Goal: Task Accomplishment & Management: Manage account settings

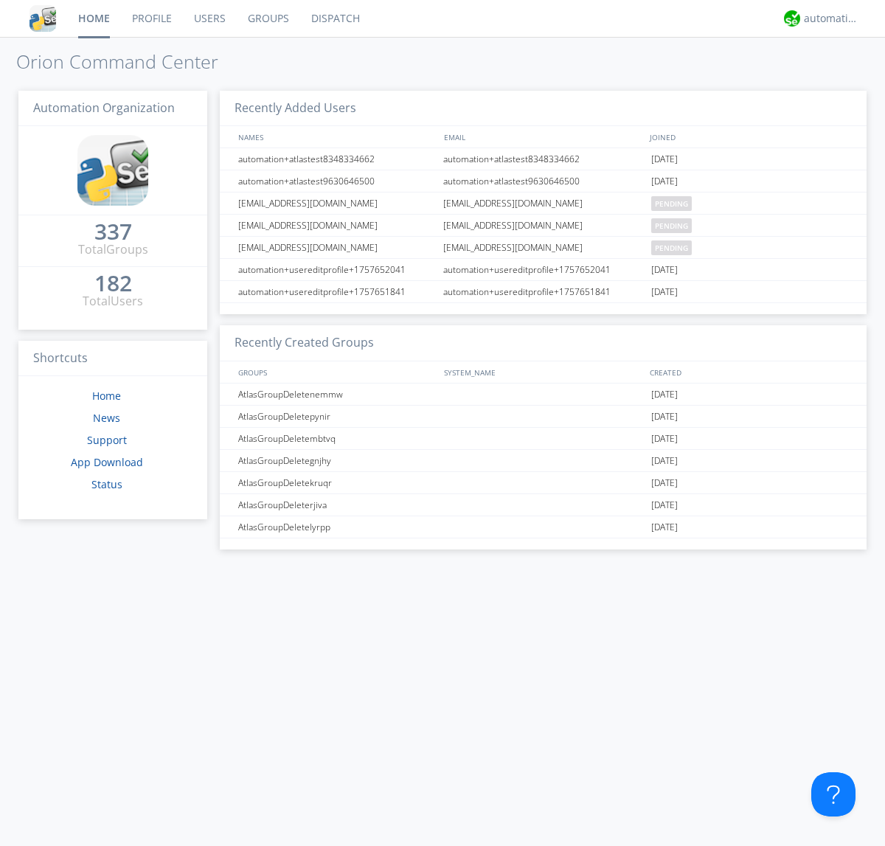
click at [209, 18] on link "Users" at bounding box center [210, 18] width 54 height 37
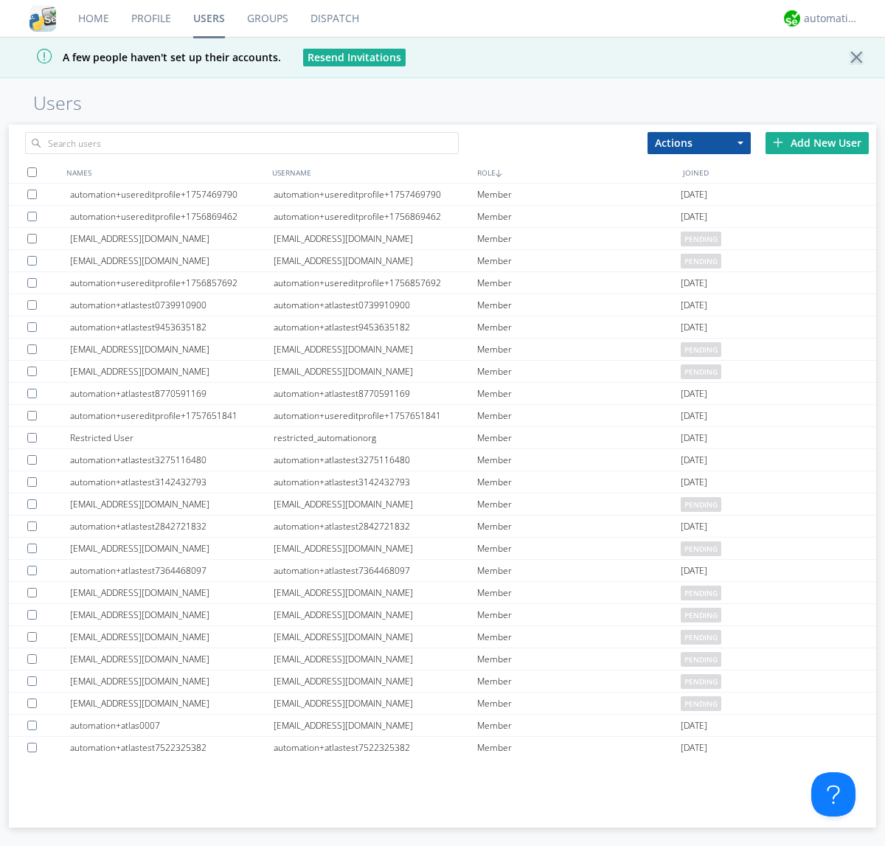
click at [817, 142] on div "Add New User" at bounding box center [816, 143] width 103 height 22
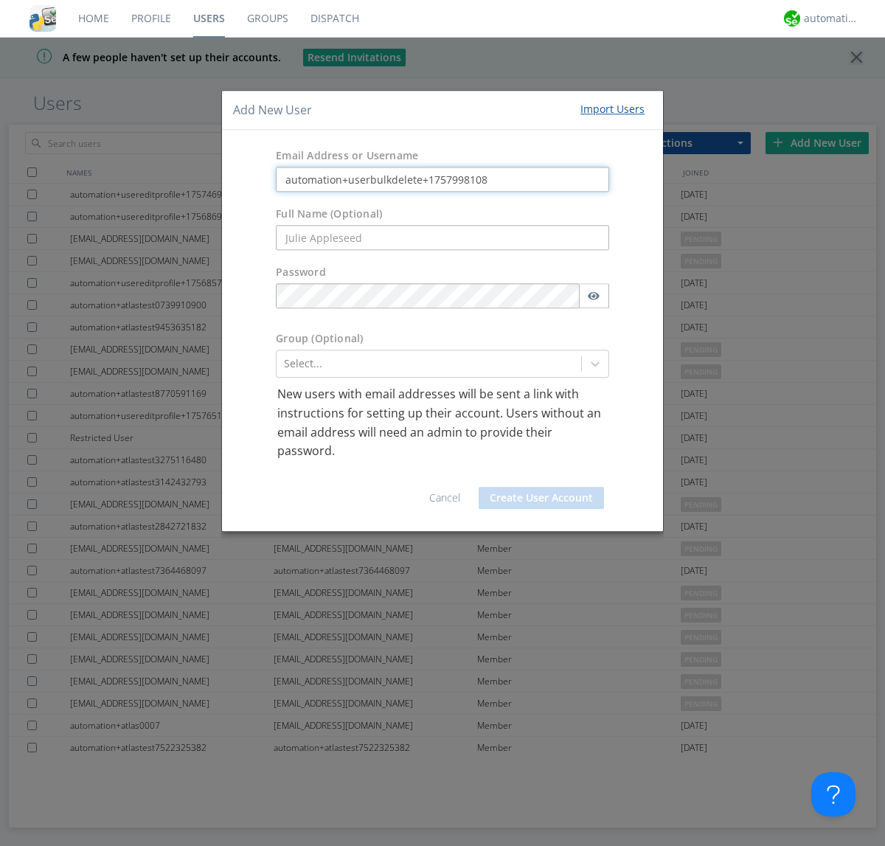
type input "automation+userbulkdelete+1757998108"
click at [541, 497] on button "Create User Account" at bounding box center [540, 498] width 125 height 22
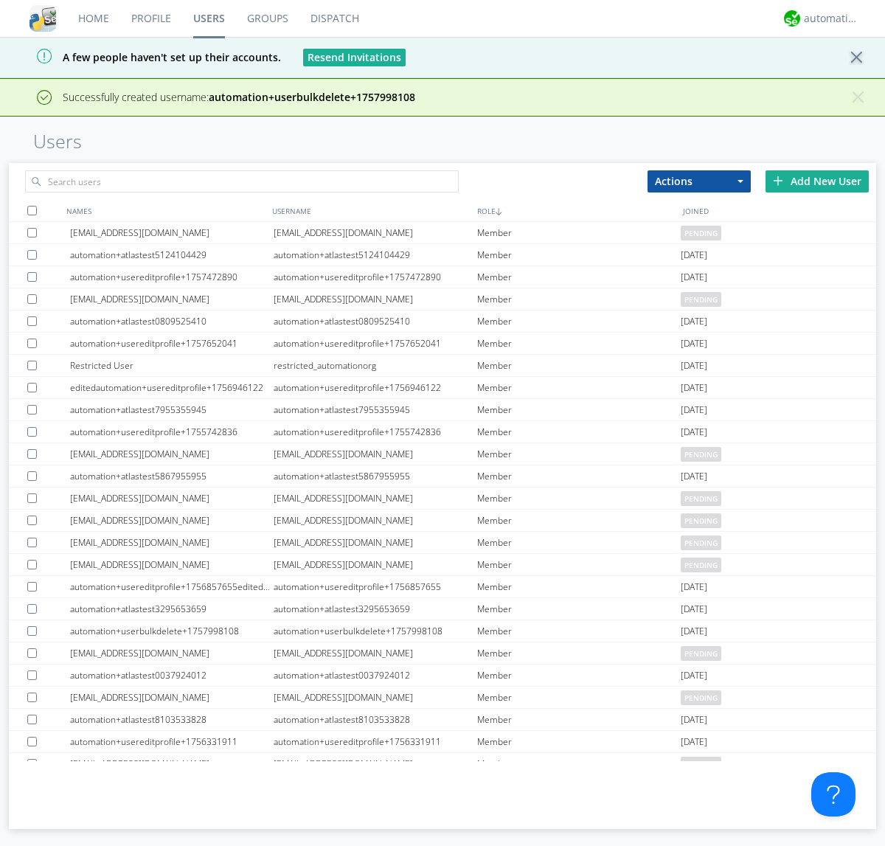
click at [817, 181] on div "Add New User" at bounding box center [816, 181] width 103 height 22
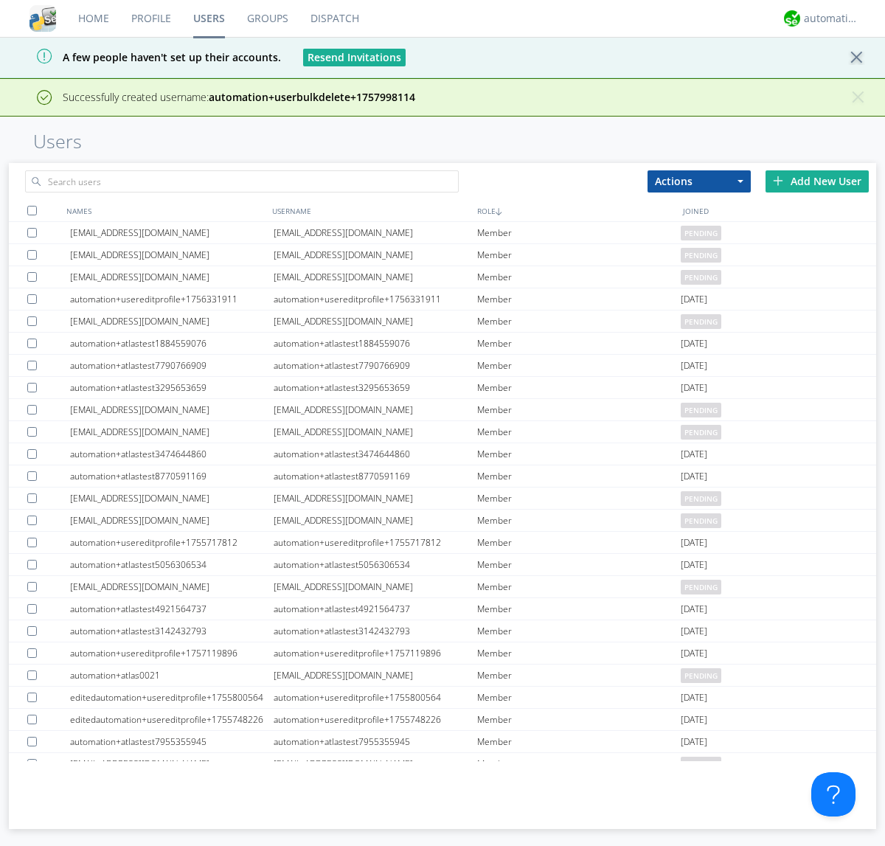
click at [817, 181] on div "Add New User" at bounding box center [816, 181] width 103 height 22
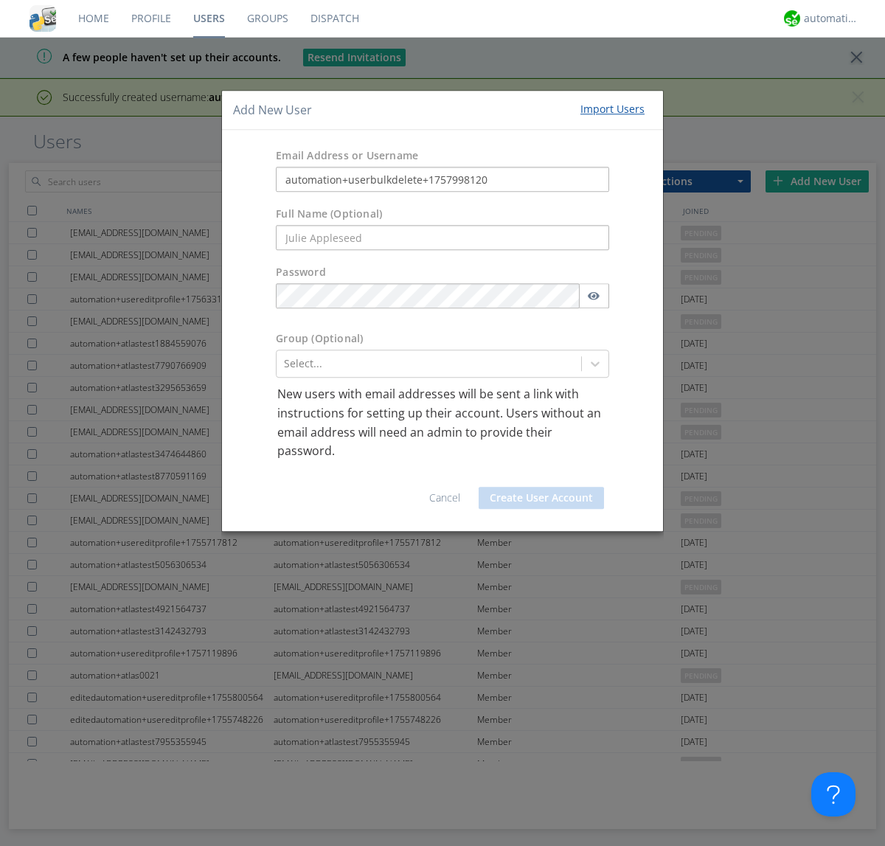
type input "automation+userbulkdelete+1757998120"
click at [541, 497] on button "Create User Account" at bounding box center [540, 498] width 125 height 22
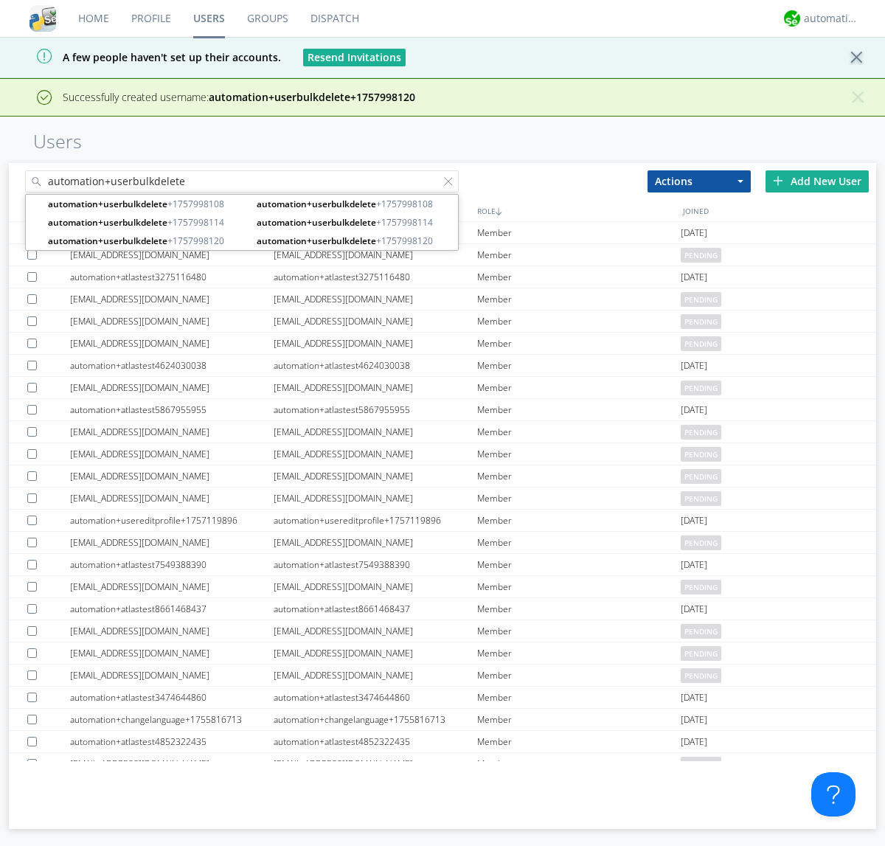
type input "automation+userbulkdelete"
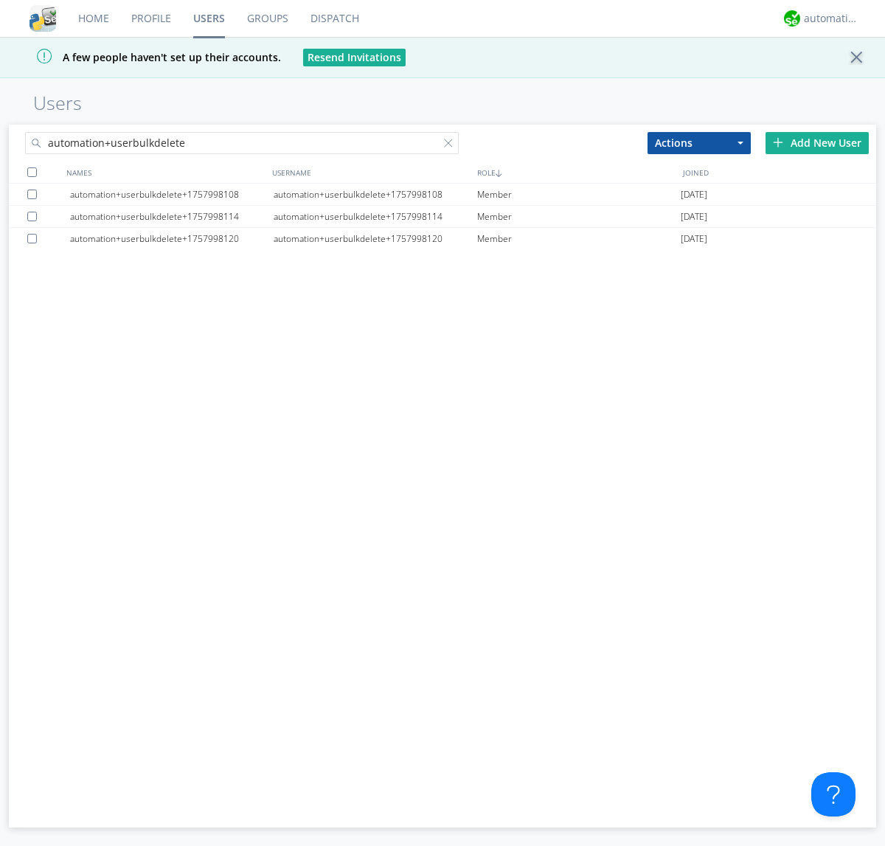
click at [32, 172] on div at bounding box center [32, 172] width 10 height 10
click at [699, 142] on button "Actions" at bounding box center [698, 143] width 103 height 22
click at [0, 0] on link "Delete User" at bounding box center [0, 0] width 0 height 0
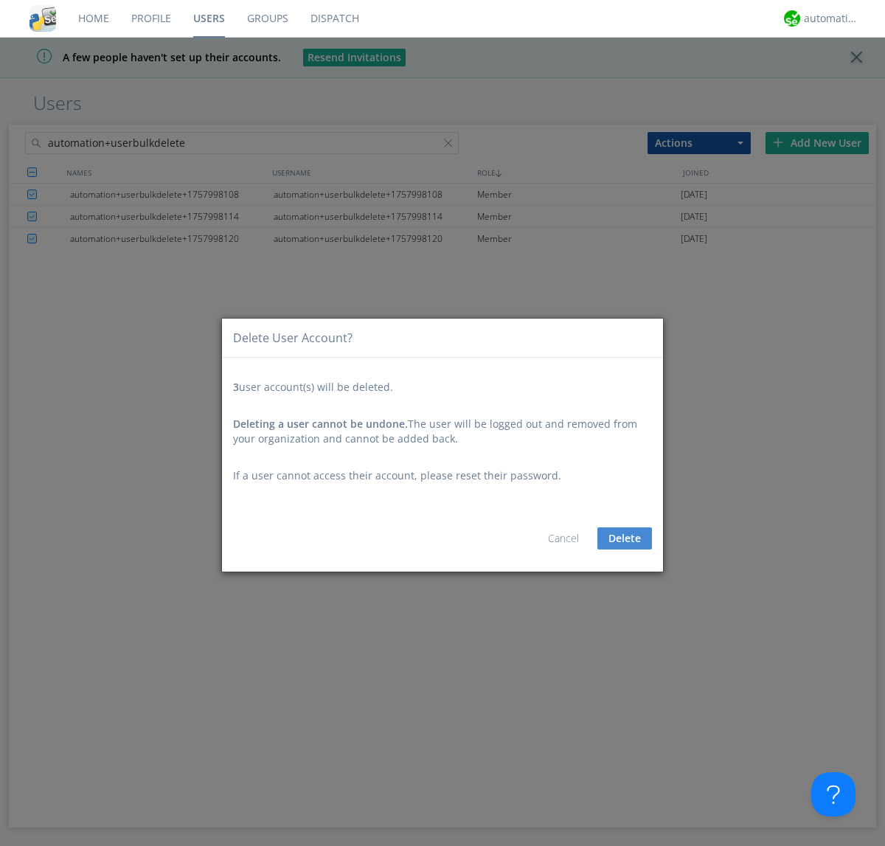
click at [624, 538] on button "Delete" at bounding box center [624, 538] width 55 height 22
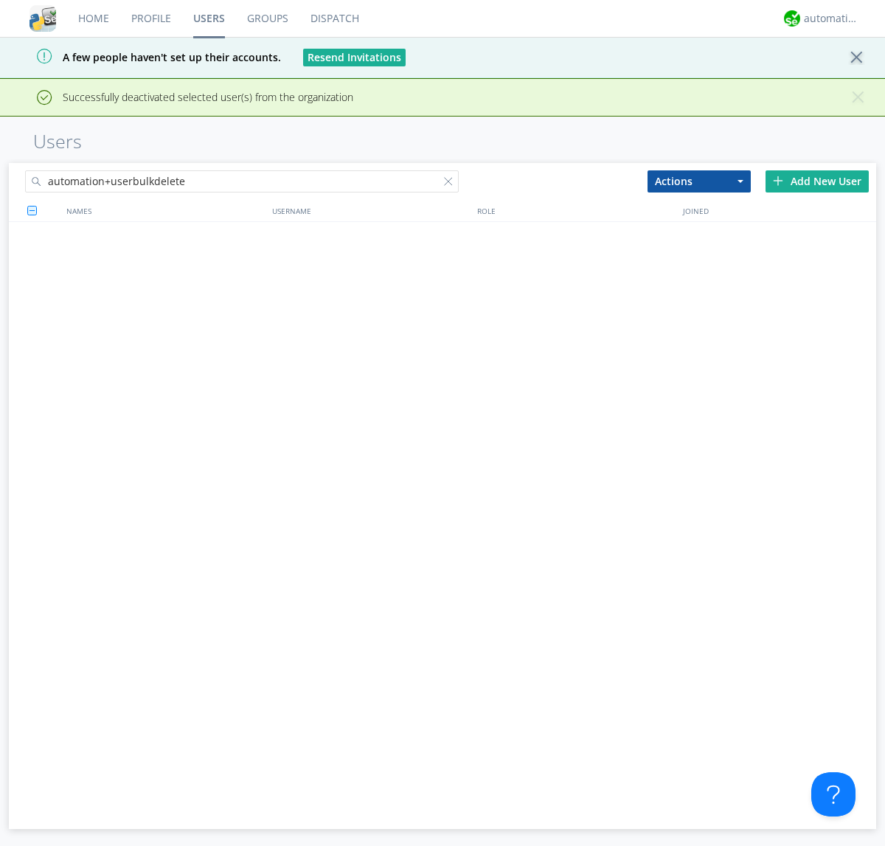
click at [451, 177] on div at bounding box center [451, 184] width 15 height 15
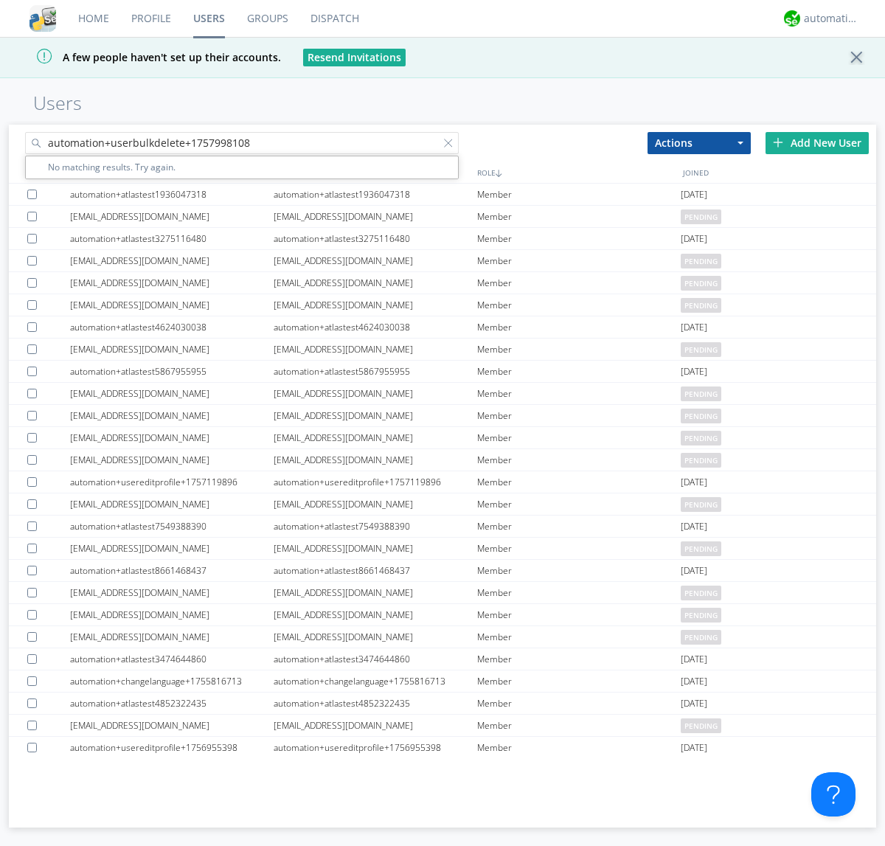
type input "automation+userbulkdelete+1757998108"
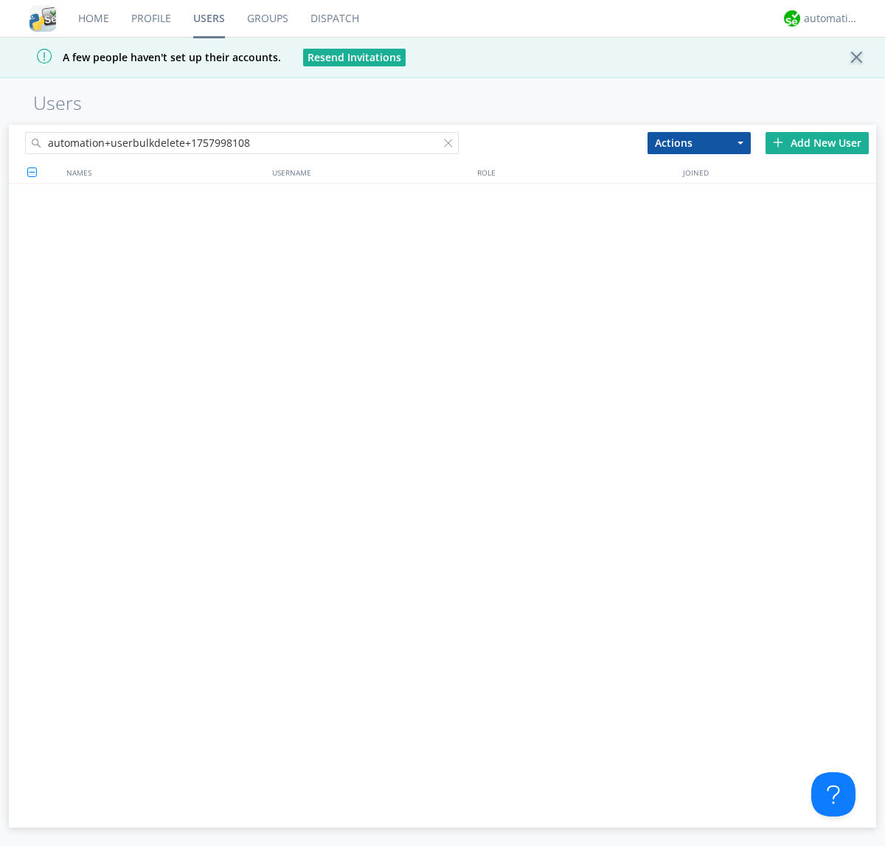
click at [451, 145] on div at bounding box center [451, 146] width 15 height 15
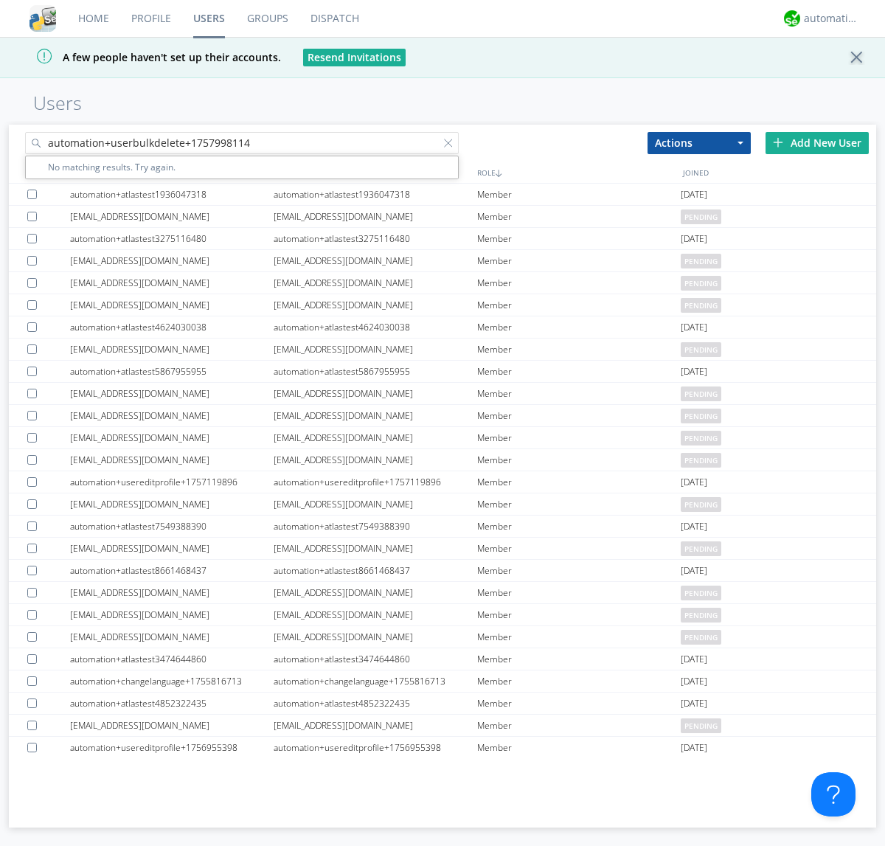
type input "automation+userbulkdelete+1757998114"
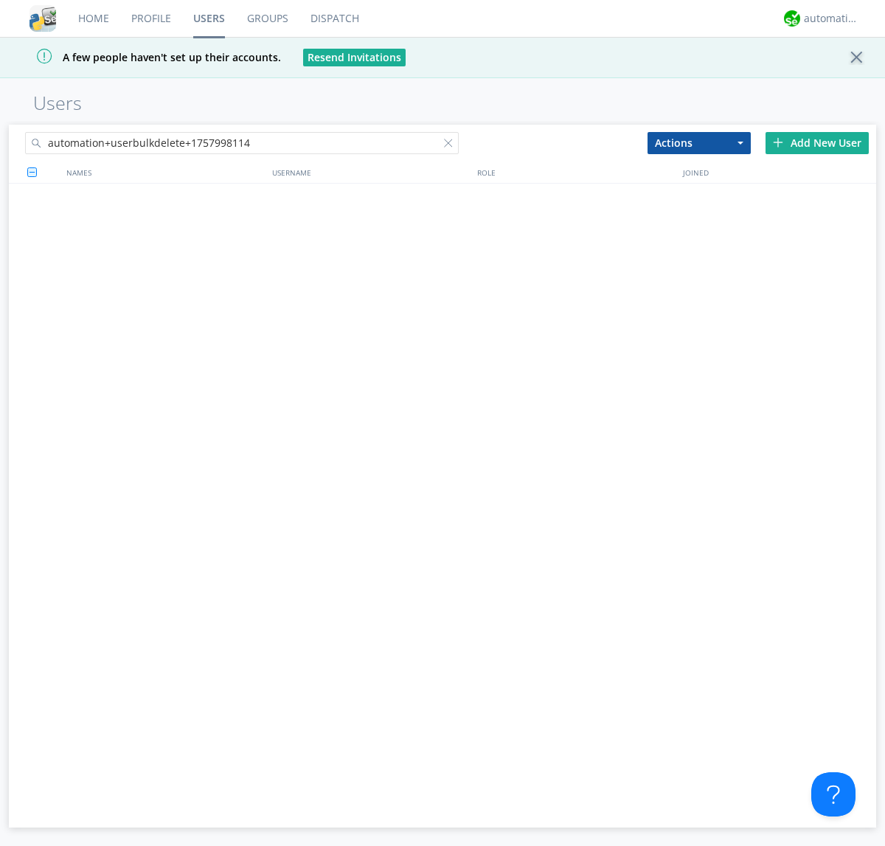
click at [451, 145] on div at bounding box center [451, 146] width 15 height 15
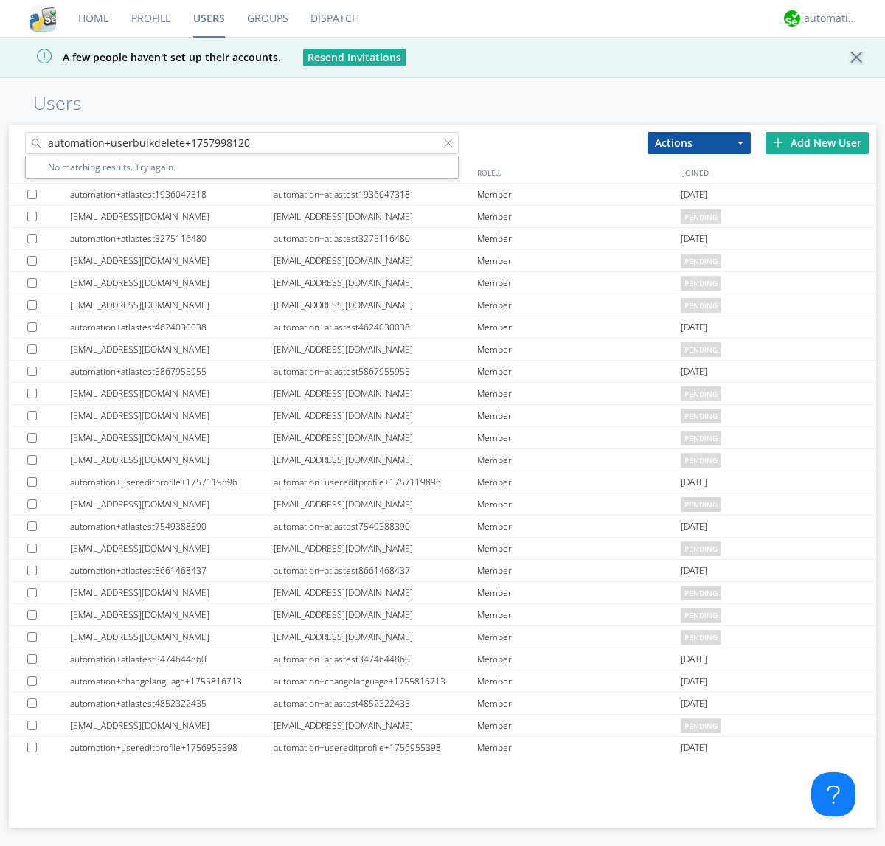
type input "automation+userbulkdelete+1757998120"
